Goal: Information Seeking & Learning: Find specific fact

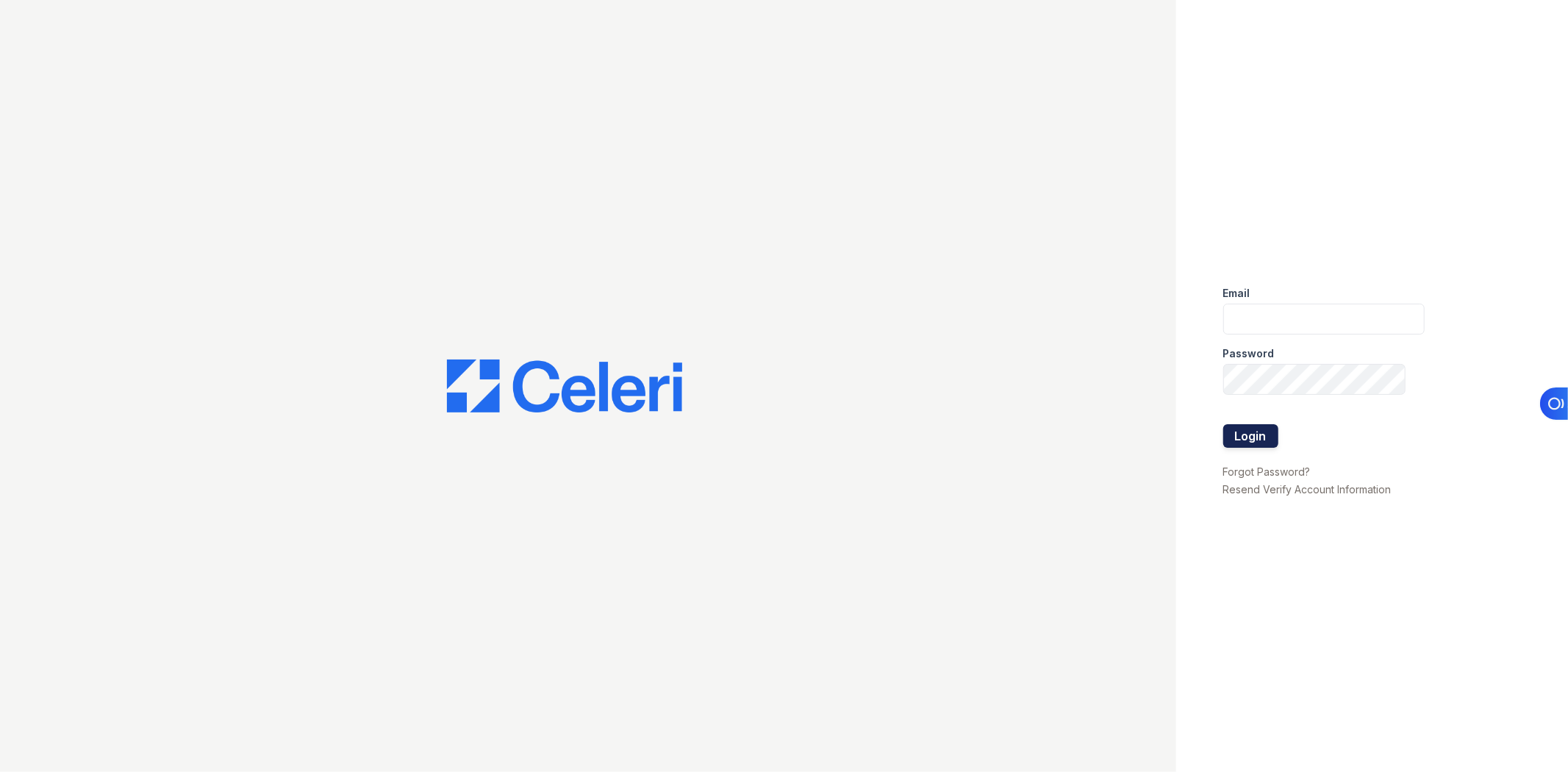
type input "[EMAIL_ADDRESS][DOMAIN_NAME]"
click at [1238, 432] on button "Login" at bounding box center [1250, 435] width 55 height 24
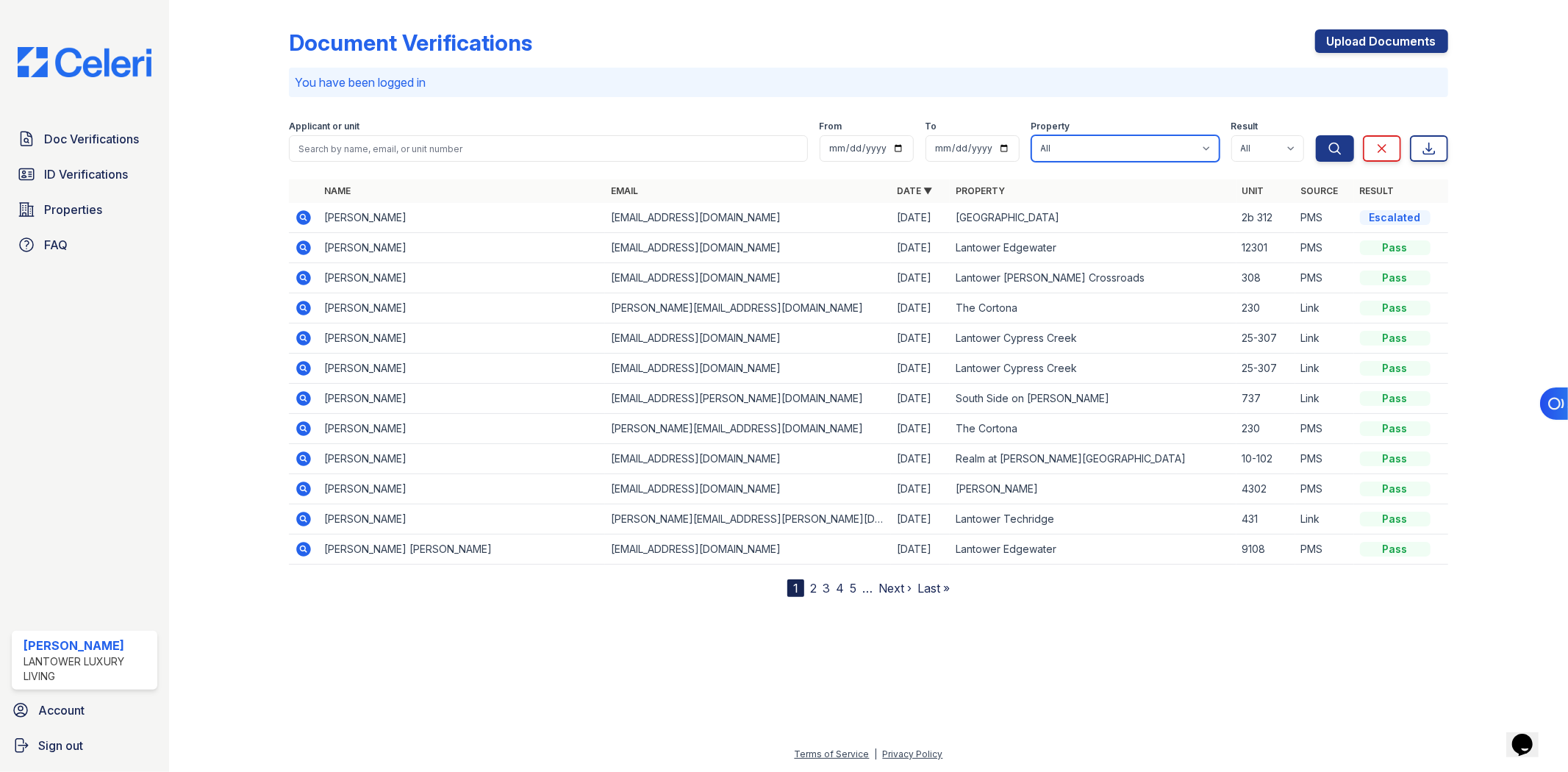
click at [1076, 151] on select "All Lantower [PERSON_NAME] [GEOGRAPHIC_DATA] [GEOGRAPHIC_DATA][PERSON_NAME] [GE…" at bounding box center [1125, 148] width 188 height 26
select select "4570"
click at [1032, 135] on select "All Lantower [PERSON_NAME] [GEOGRAPHIC_DATA] [GEOGRAPHIC_DATA][PERSON_NAME] [GE…" at bounding box center [1125, 148] width 188 height 26
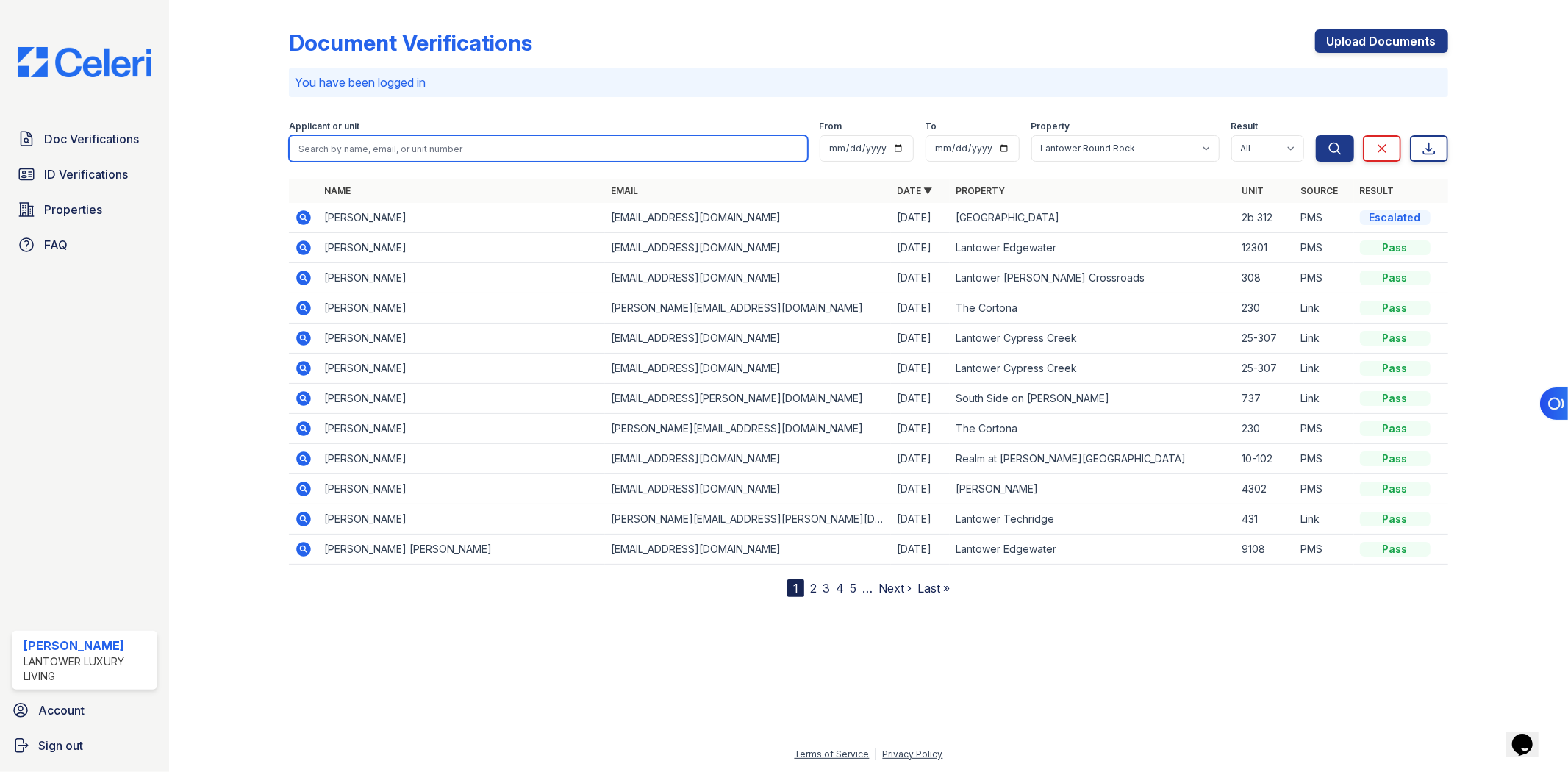
click at [678, 149] on input "search" at bounding box center [547, 148] width 518 height 26
paste input "[PERSON_NAME]"
type input "[PERSON_NAME]"
click at [1316, 135] on button "Search" at bounding box center [1335, 148] width 38 height 26
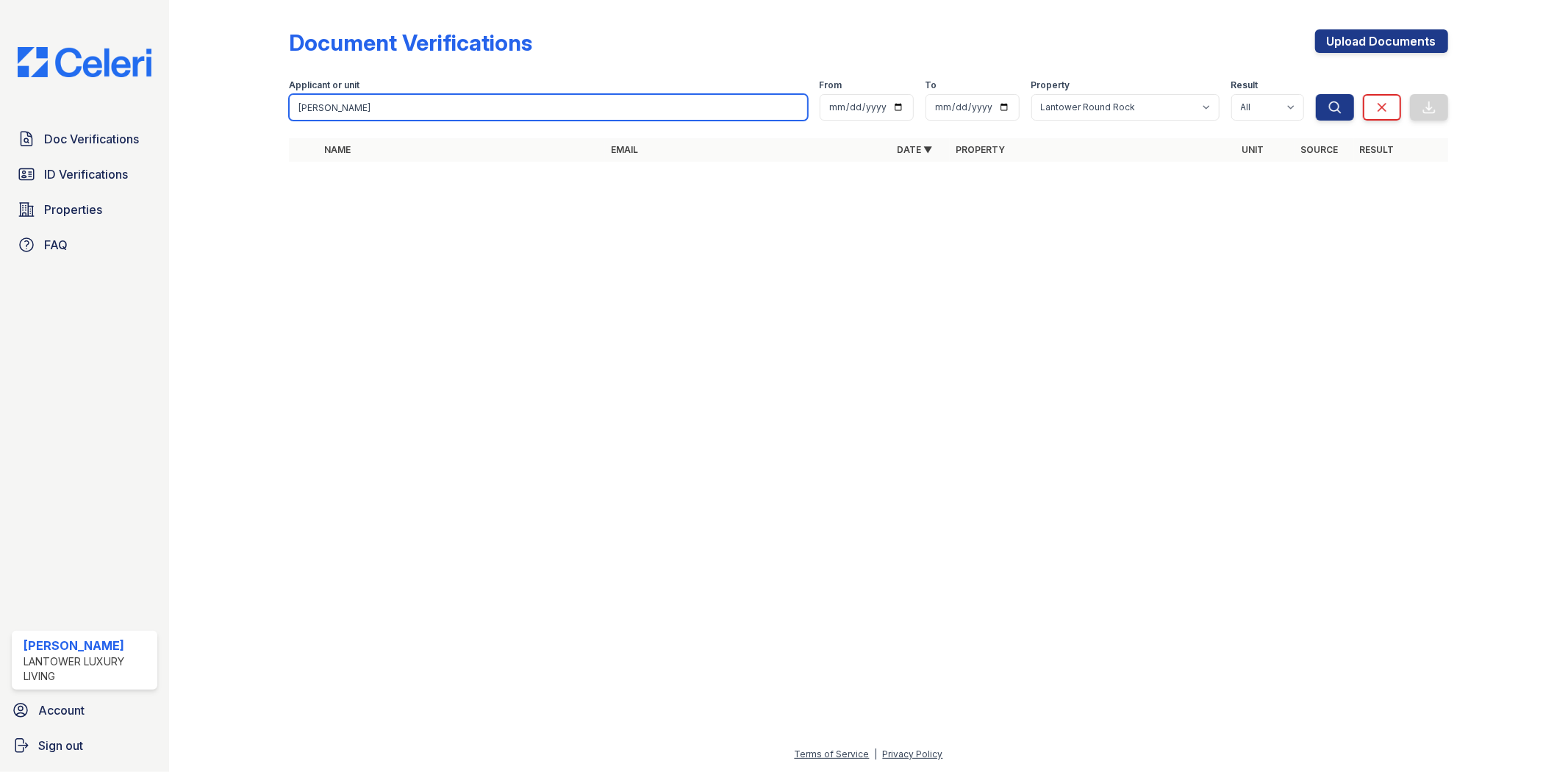
click at [475, 102] on input "[PERSON_NAME]" at bounding box center [547, 107] width 518 height 26
type input "D"
click at [593, 114] on input "search" at bounding box center [547, 107] width 518 height 26
paste input "[PHONE_NUMBER]"
type input "[PHONE_NUMBER]"
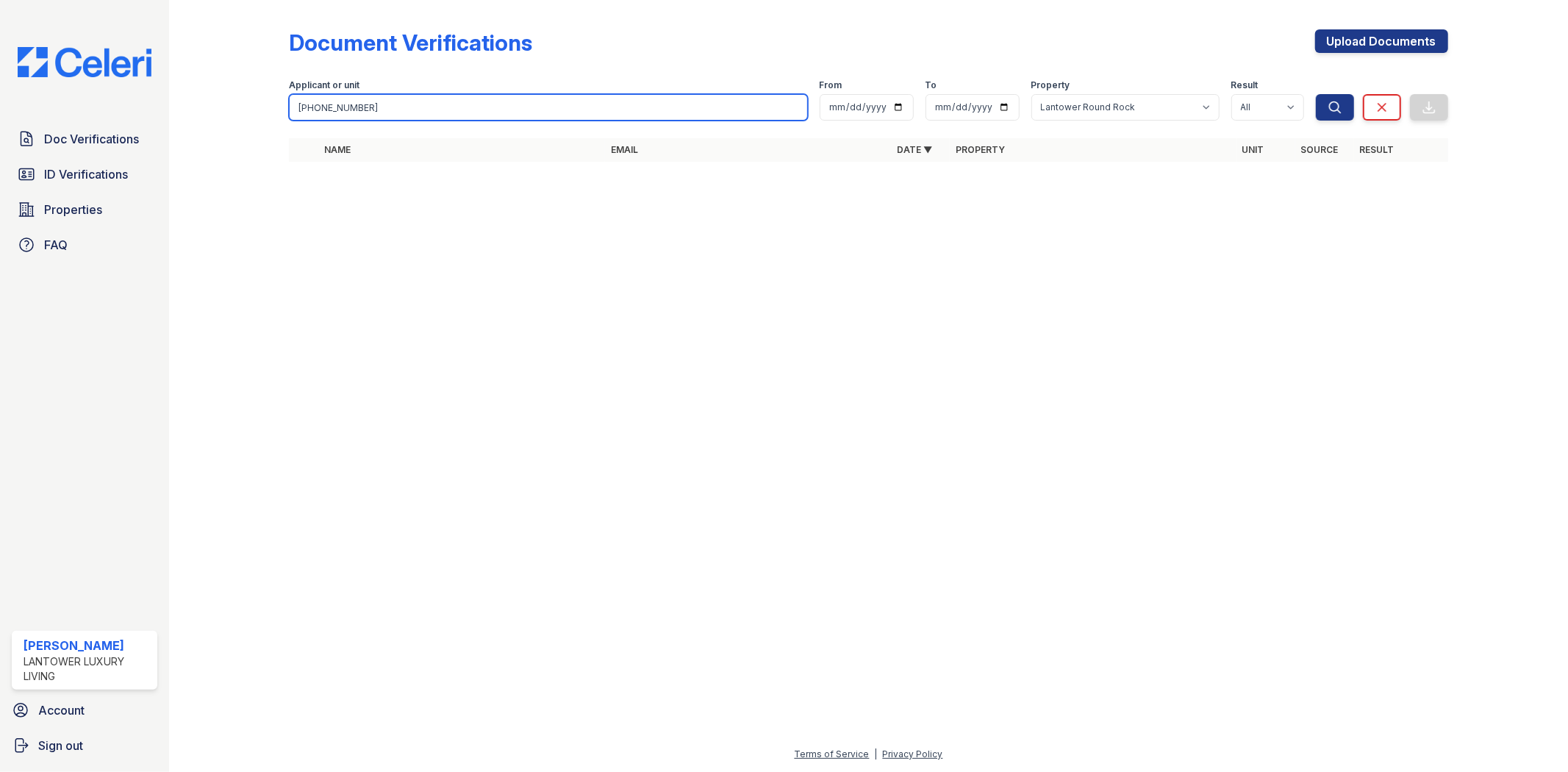
click at [1316, 94] on button "Search" at bounding box center [1335, 107] width 38 height 26
click at [652, 105] on input "[PHONE_NUMBER]" at bounding box center [547, 107] width 518 height 26
paste input "[PERSON_NAME] Cuba D la [PERSON_NAME]"
drag, startPoint x: 652, startPoint y: 105, endPoint x: 233, endPoint y: 152, distance: 421.6
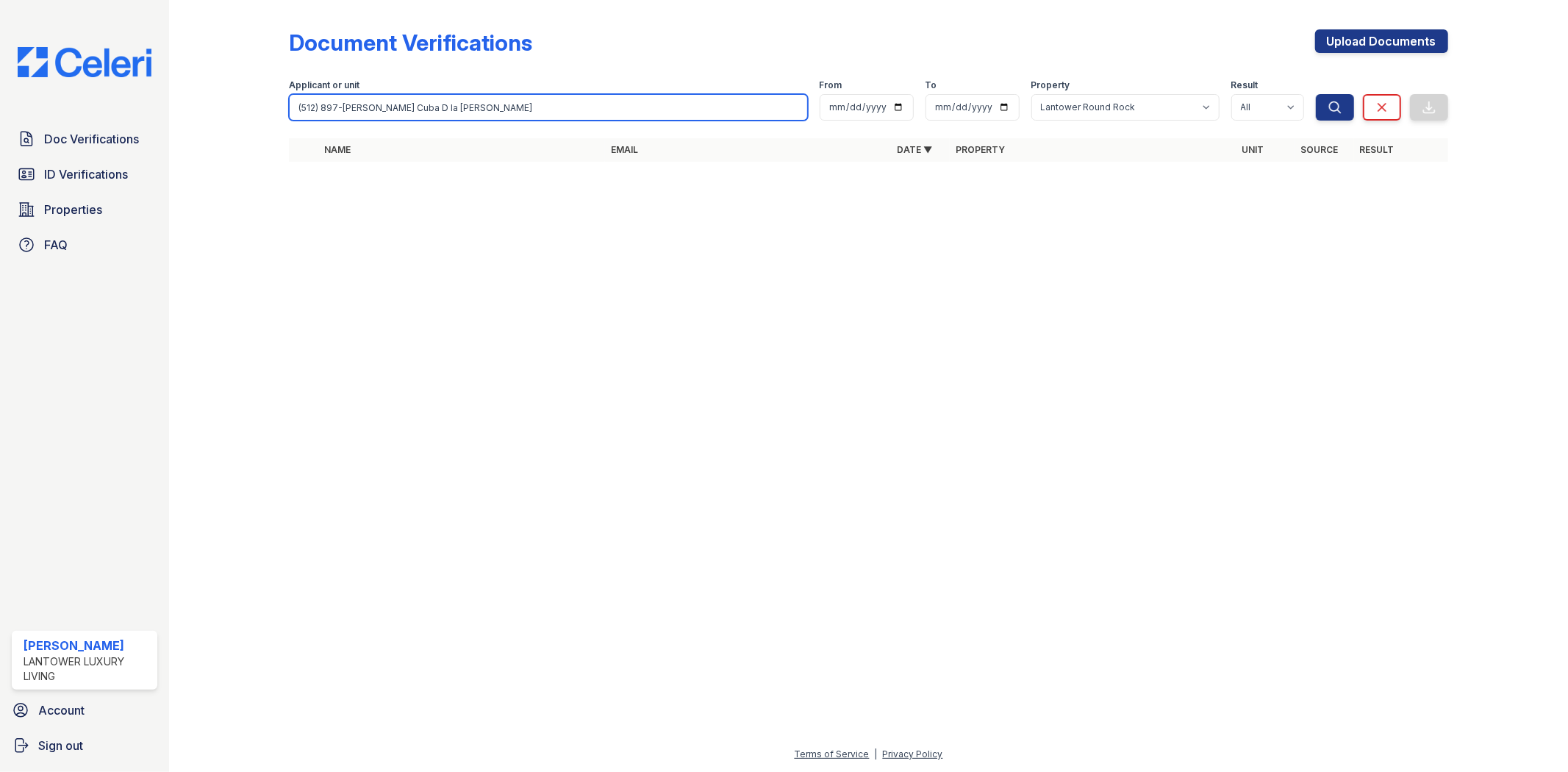
click at [233, 152] on div "Document Verifications Upload Documents Filter Applicant or unit (512) 897-[PER…" at bounding box center [868, 100] width 1352 height 200
paste input "search"
type input "[PERSON_NAME] Cuba D la [PERSON_NAME]"
click at [1316, 94] on button "Search" at bounding box center [1335, 107] width 38 height 26
click at [401, 106] on input "[PERSON_NAME] Cuba D la [PERSON_NAME]" at bounding box center [547, 107] width 518 height 26
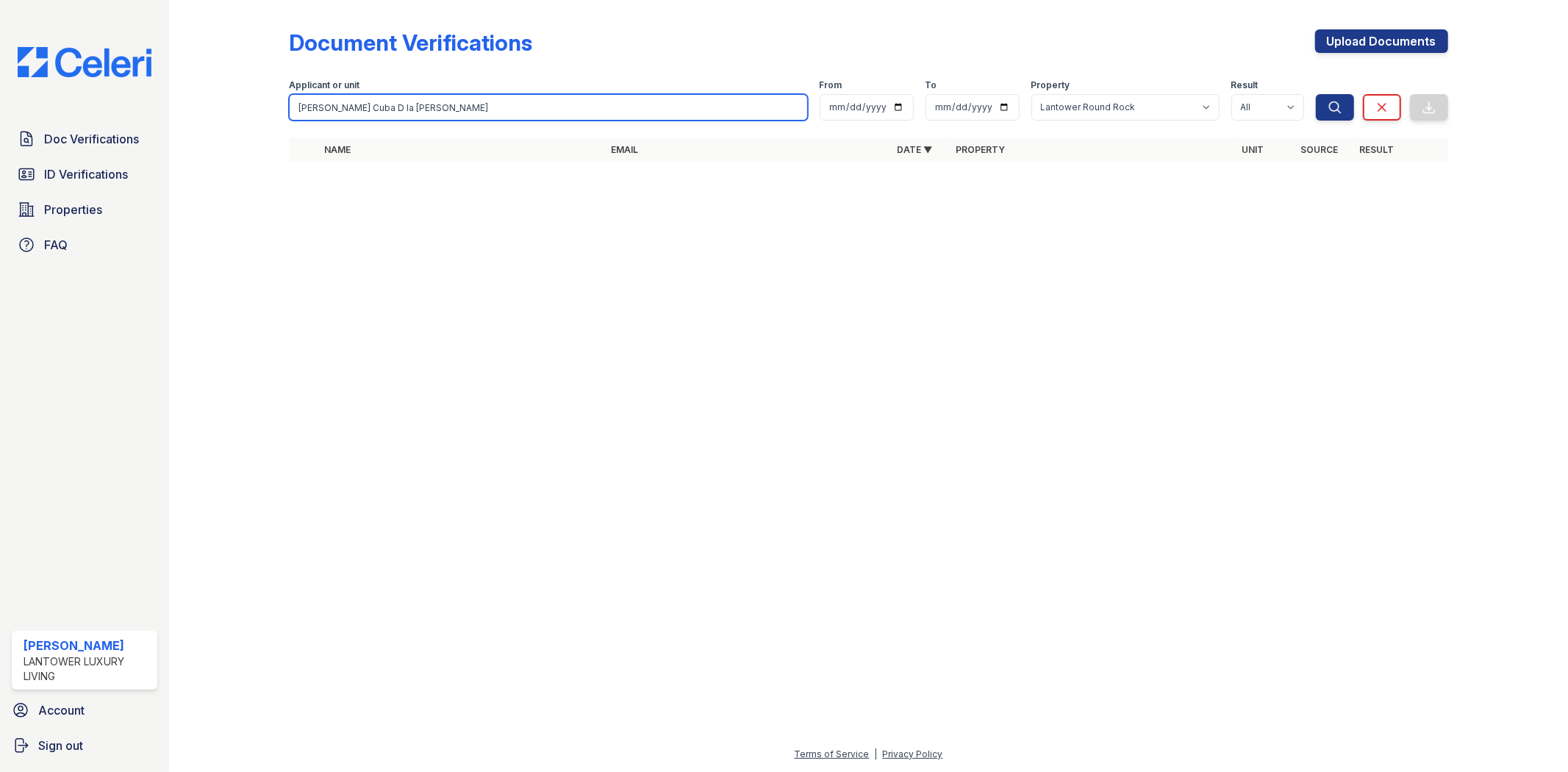
click at [401, 106] on input "[PERSON_NAME] Cuba D la [PERSON_NAME]" at bounding box center [547, 107] width 518 height 26
type input "7372873065"
click at [1316, 94] on button "Search" at bounding box center [1335, 107] width 38 height 26
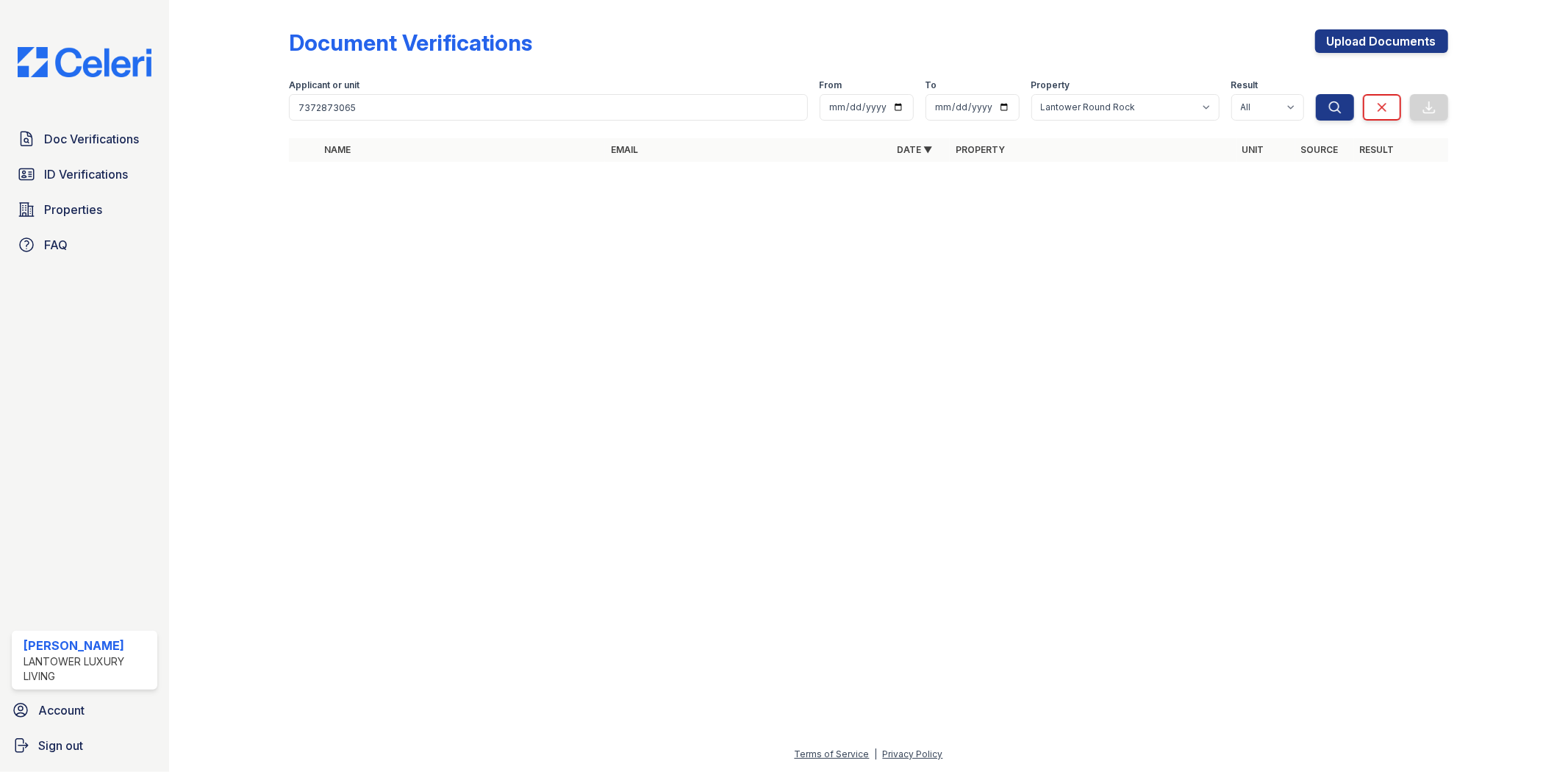
drag, startPoint x: 1026, startPoint y: 122, endPoint x: 1042, endPoint y: 114, distance: 17.9
click at [1026, 122] on form "Applicant or unit 7372873065 From To Property All Lantower [PERSON_NAME] [GEOGR…" at bounding box center [867, 97] width 1159 height 59
click at [1053, 109] on select "All Lantower [PERSON_NAME] [GEOGRAPHIC_DATA] [GEOGRAPHIC_DATA][PERSON_NAME] [GE…" at bounding box center [1125, 107] width 188 height 26
select select
click at [1032, 94] on select "All Lantower [PERSON_NAME] [GEOGRAPHIC_DATA] [GEOGRAPHIC_DATA][PERSON_NAME] [GE…" at bounding box center [1125, 107] width 188 height 26
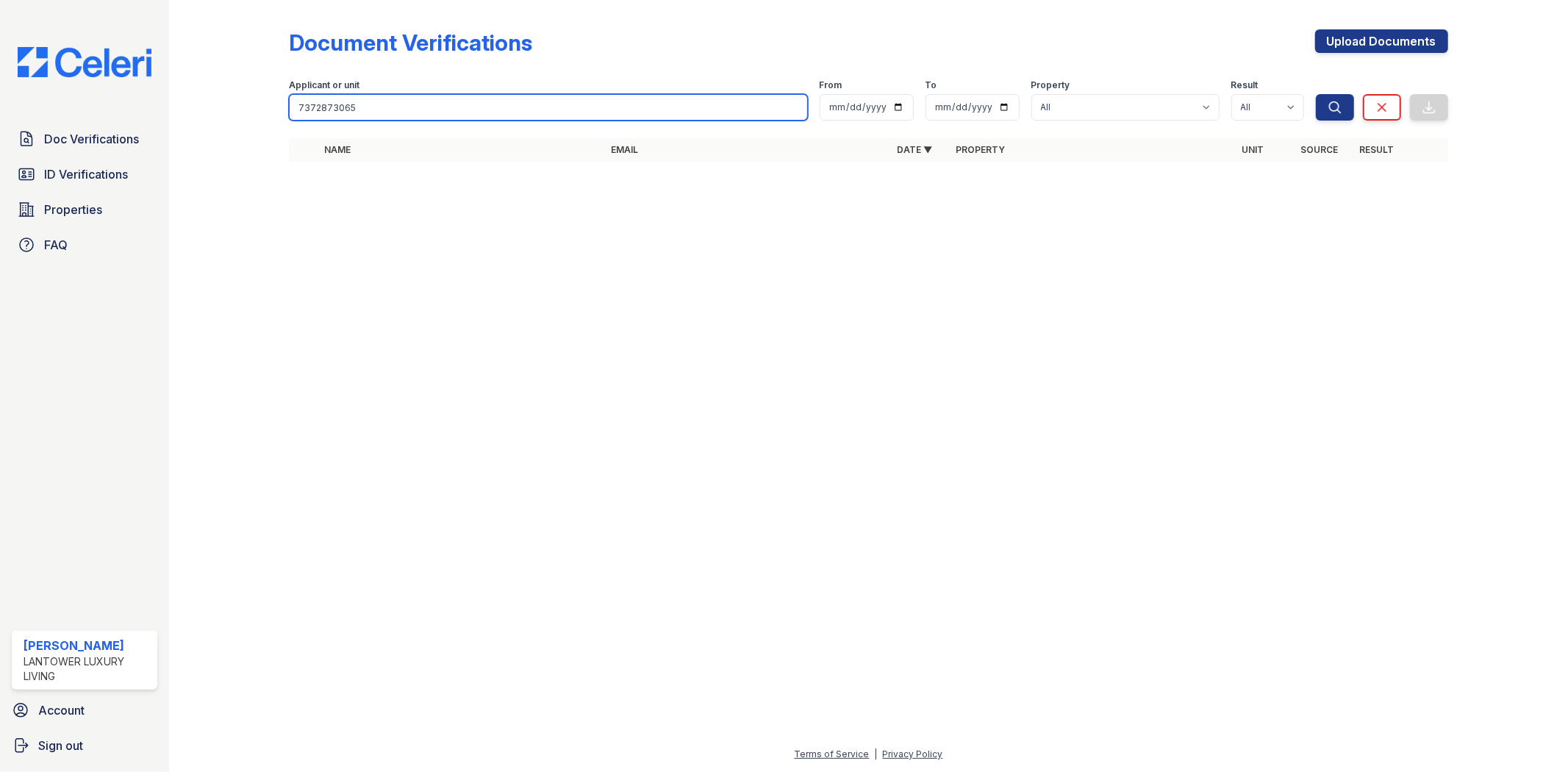
click at [739, 106] on input "7372873065" at bounding box center [547, 107] width 518 height 26
click at [1316, 94] on button "Search" at bounding box center [1335, 107] width 38 height 26
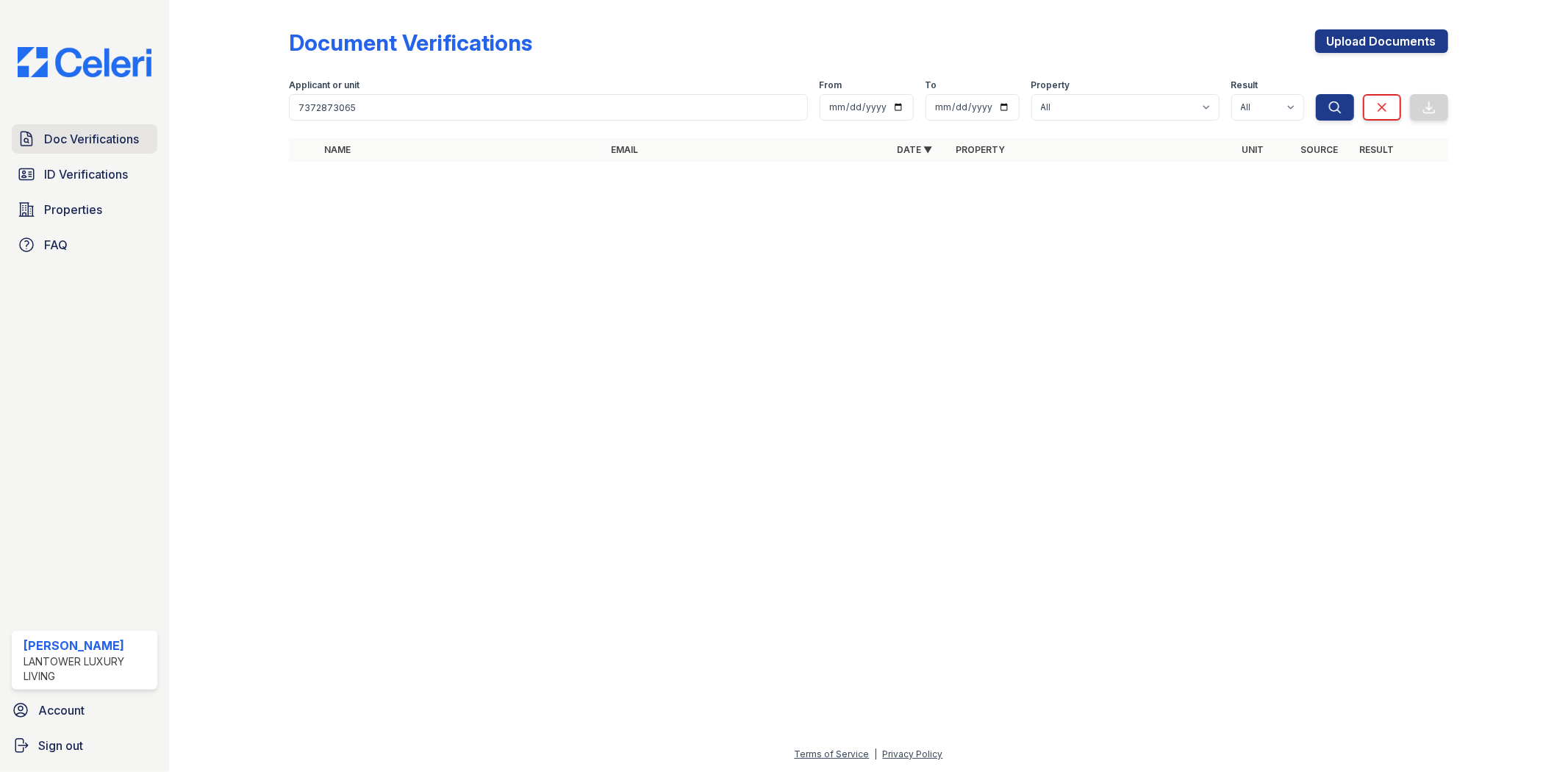
click at [120, 145] on span "Doc Verifications" at bounding box center [92, 138] width 94 height 17
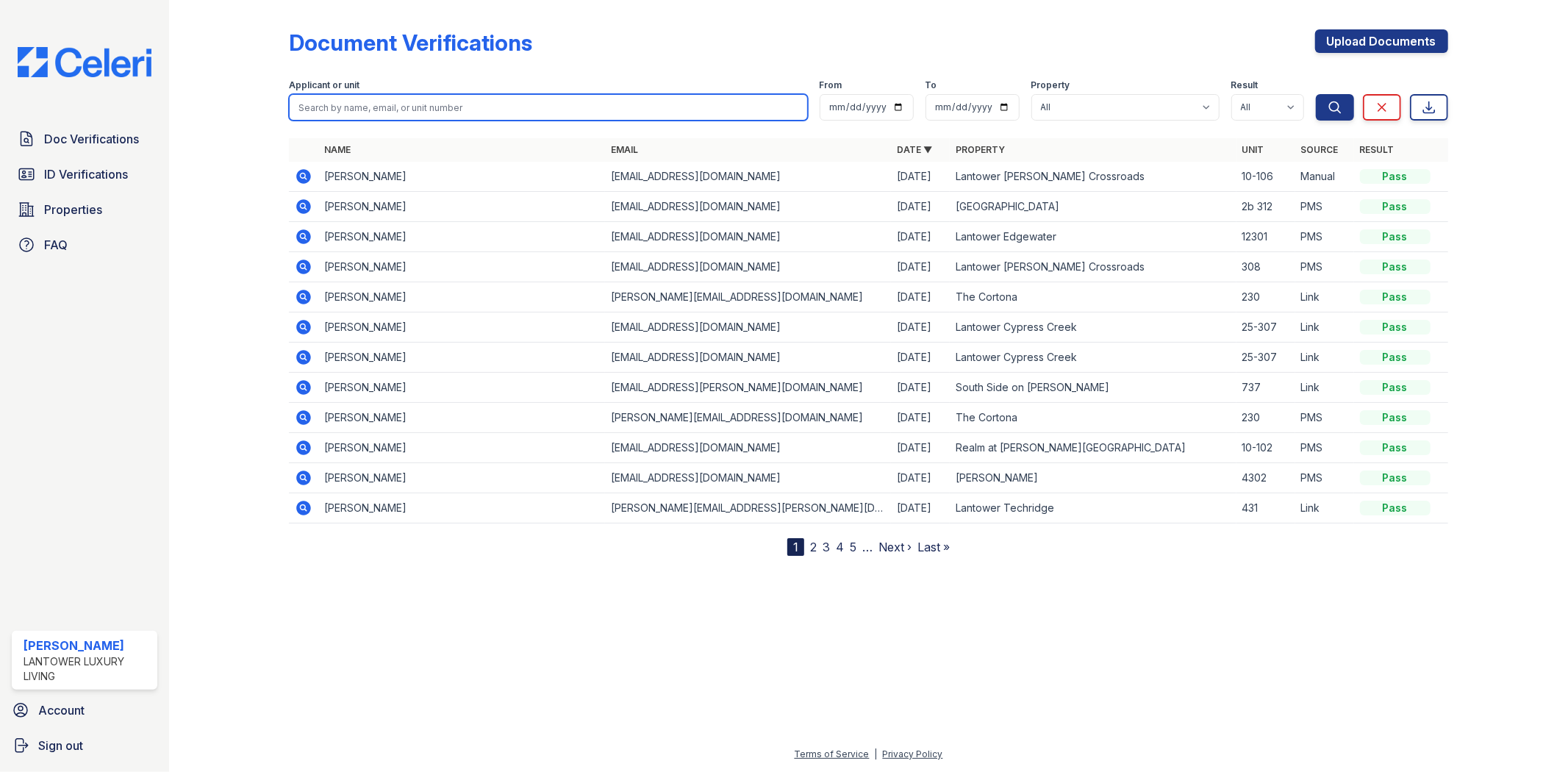
click at [460, 103] on input "search" at bounding box center [547, 107] width 518 height 26
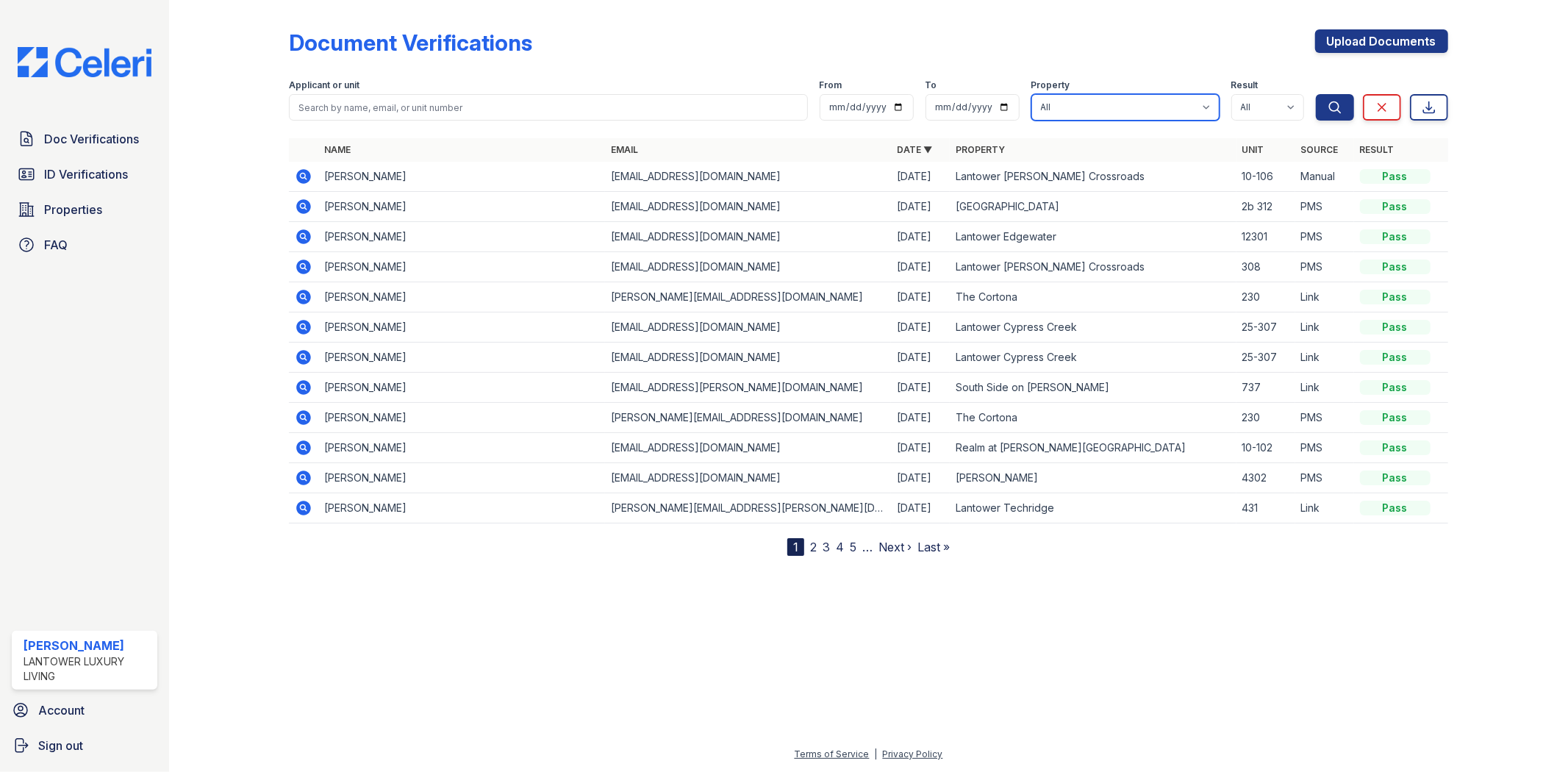
click at [1064, 109] on select "All Lantower [PERSON_NAME] [GEOGRAPHIC_DATA] [GEOGRAPHIC_DATA][PERSON_NAME] [GE…" at bounding box center [1125, 107] width 188 height 26
select select "4570"
click at [1032, 94] on select "All Lantower [PERSON_NAME] [GEOGRAPHIC_DATA] [GEOGRAPHIC_DATA][PERSON_NAME] [GE…" at bounding box center [1125, 107] width 188 height 26
click at [107, 202] on link "Properties" at bounding box center [84, 210] width 145 height 29
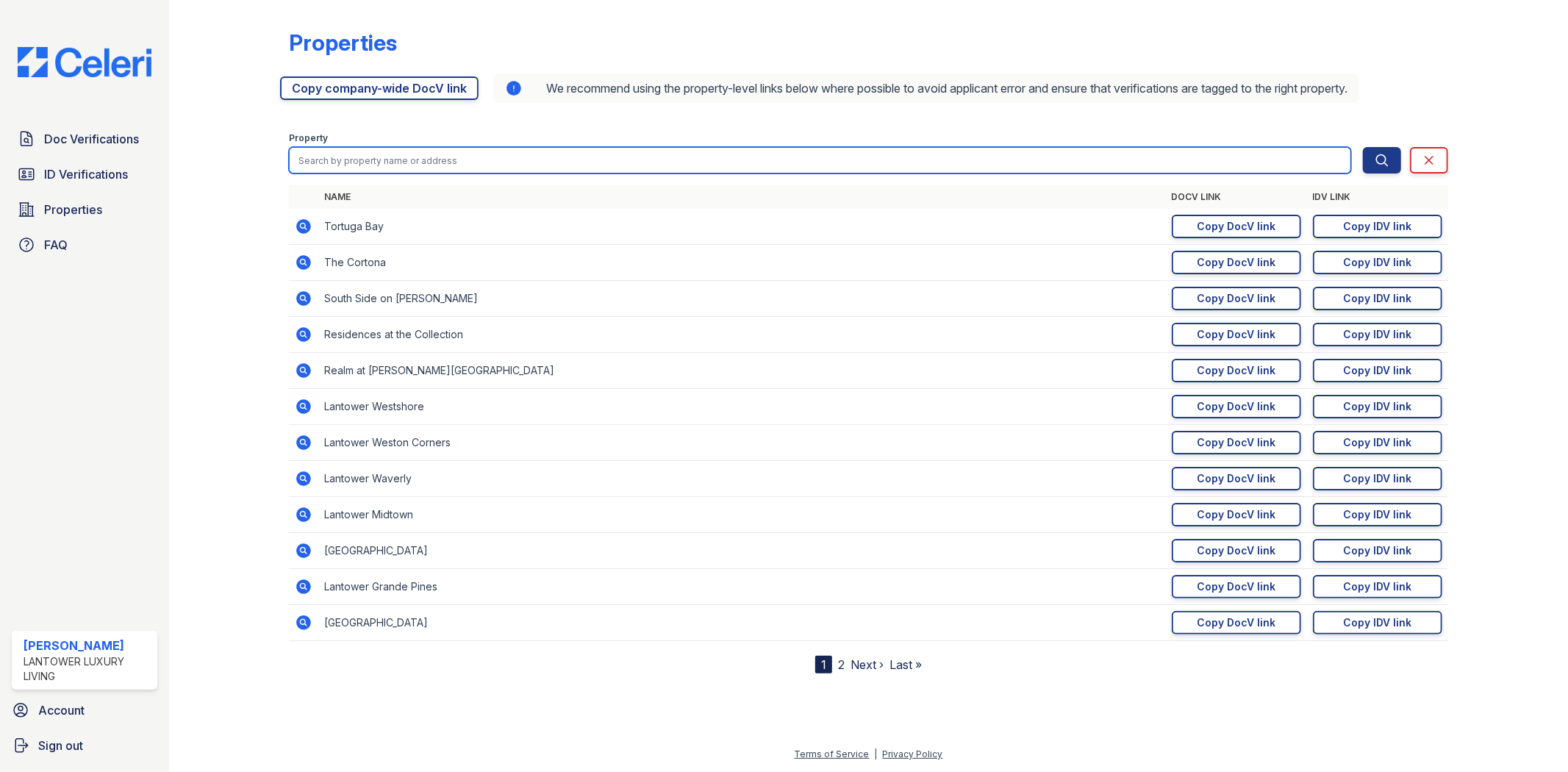
click at [396, 161] on input "search" at bounding box center [819, 160] width 1062 height 26
type input "r"
type input "rock"
click at [1363, 147] on button "Search" at bounding box center [1382, 160] width 38 height 26
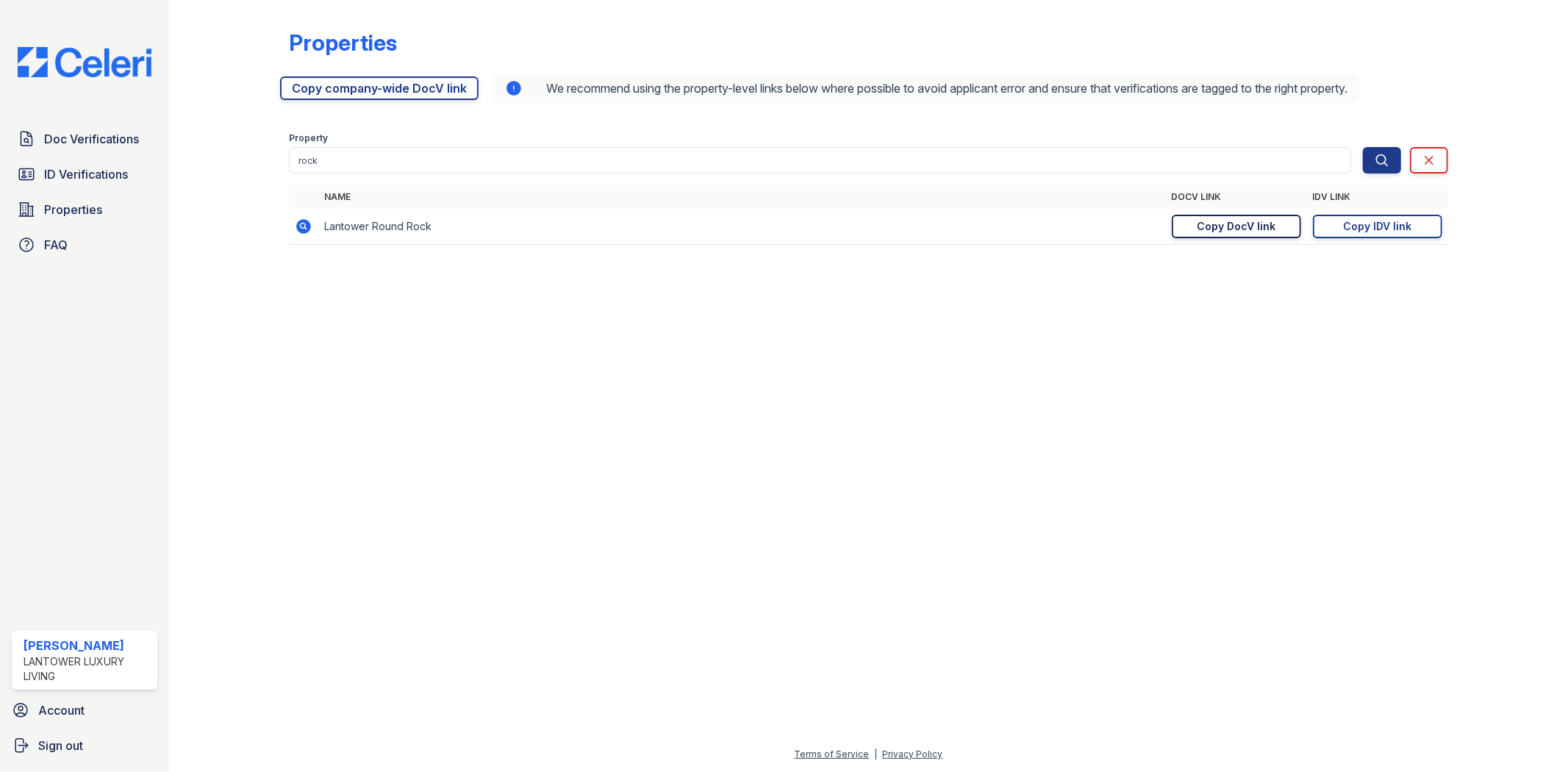
click at [1233, 230] on div "Copy DocV link" at bounding box center [1236, 226] width 79 height 15
